Goal: Navigation & Orientation: Find specific page/section

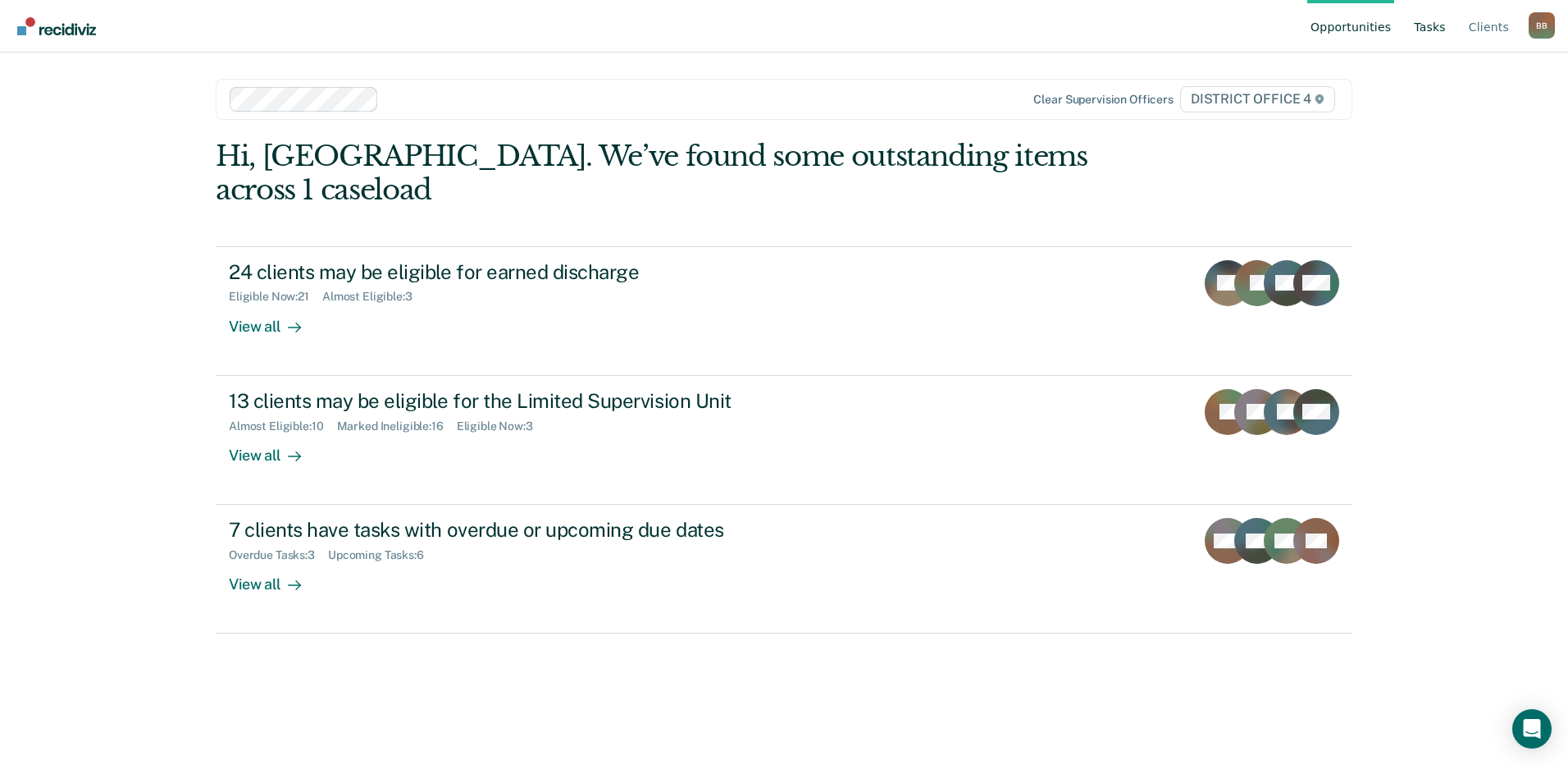
click at [1447, 24] on link "Tasks" at bounding box center [1430, 26] width 39 height 52
